Goal: Information Seeking & Learning: Learn about a topic

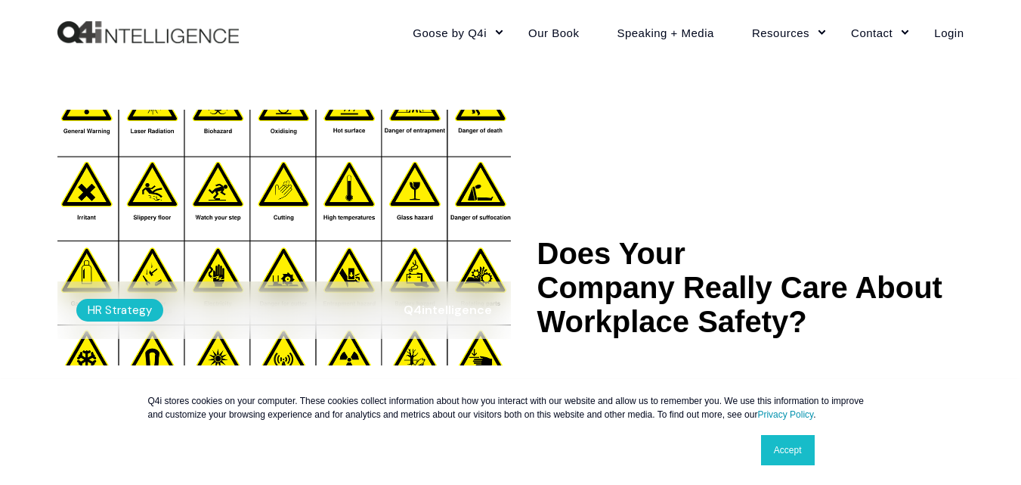
click at [389, 232] on img at bounding box center [284, 238] width 454 height 256
drag, startPoint x: 326, startPoint y: 240, endPoint x: 318, endPoint y: 246, distance: 10.2
click at [325, 240] on img at bounding box center [284, 238] width 454 height 256
click at [766, 307] on care-about-workplace-safety\a-------- "Does Your Company Really Care About Workplace Safety?" at bounding box center [750, 288] width 427 height 102
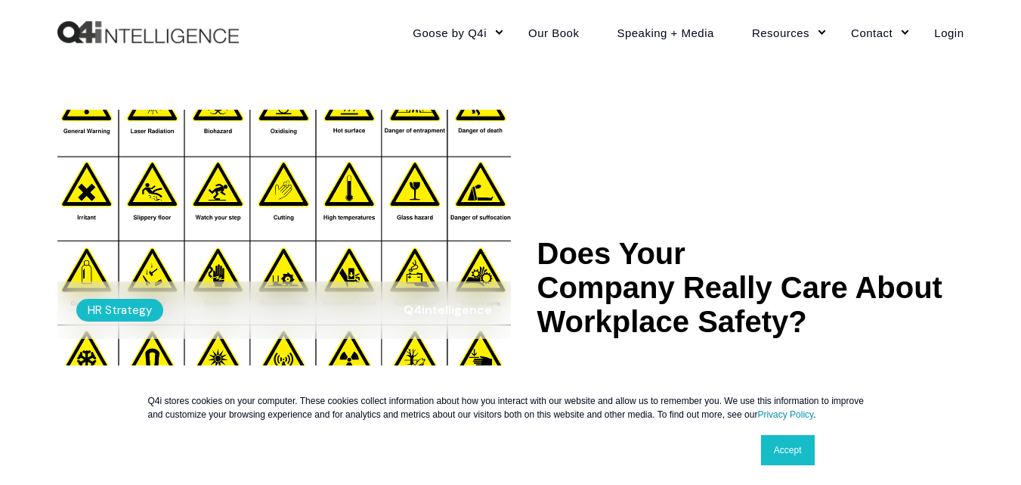
click at [757, 307] on care-about-workplace-safety\a-------- "Does Your Company Really Care About Workplace Safety?" at bounding box center [750, 288] width 427 height 102
click at [403, 165] on img at bounding box center [284, 238] width 454 height 256
